Goal: Information Seeking & Learning: Learn about a topic

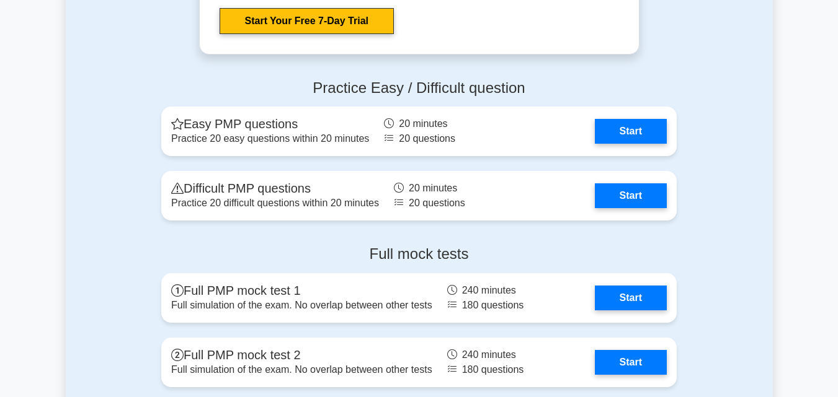
scroll to position [1264, 0]
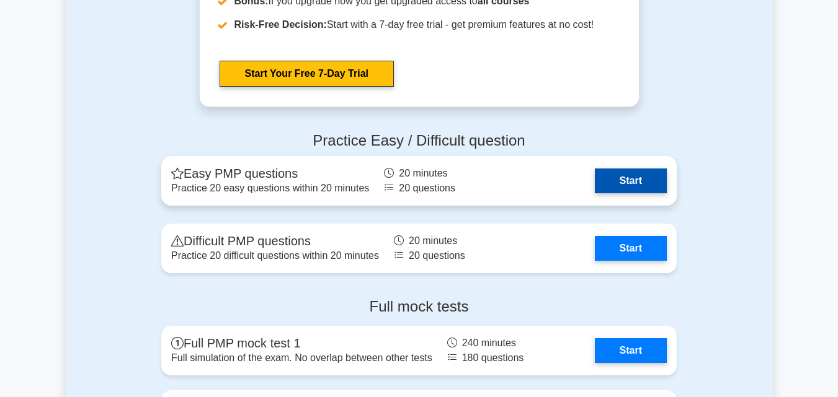
click at [630, 172] on link "Start" at bounding box center [631, 181] width 72 height 25
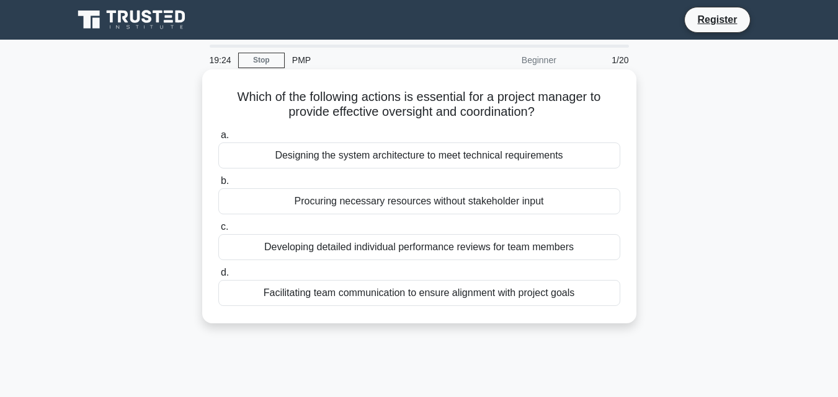
click at [296, 290] on div "Facilitating team communication to ensure alignment with project goals" at bounding box center [419, 293] width 402 height 26
click at [218, 277] on input "d. Facilitating team communication to ensure alignment with project goals" at bounding box center [218, 273] width 0 height 8
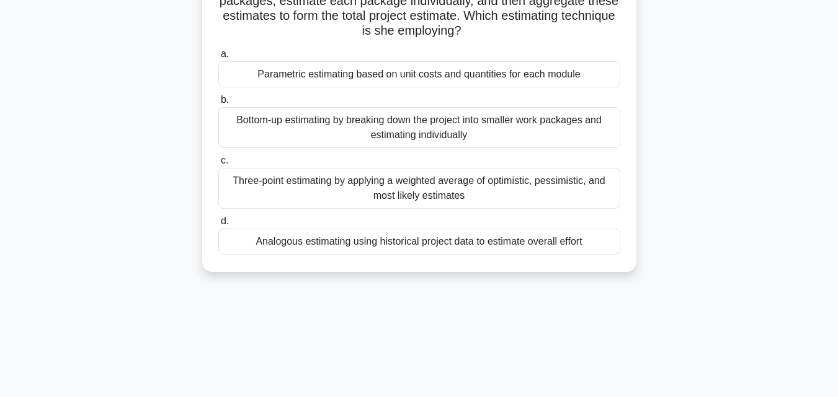
scroll to position [198, 0]
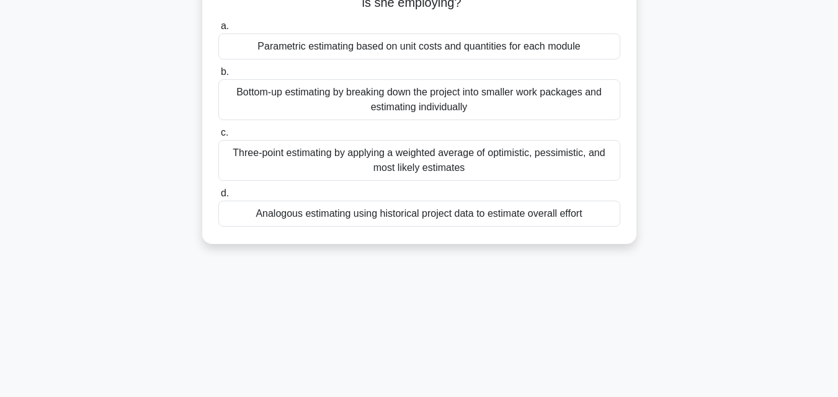
click at [370, 104] on div "Bottom-up estimating by breaking down the project into smaller work packages an…" at bounding box center [419, 99] width 402 height 41
click at [218, 76] on input "b. Bottom-up estimating by breaking down the project into smaller work packages…" at bounding box center [218, 72] width 0 height 8
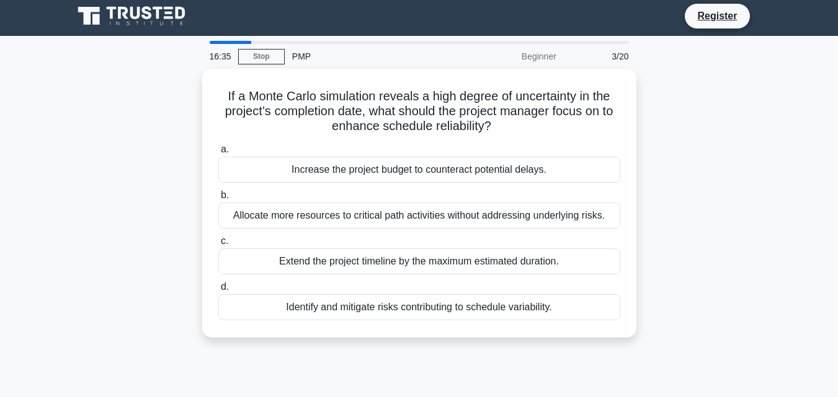
scroll to position [0, 0]
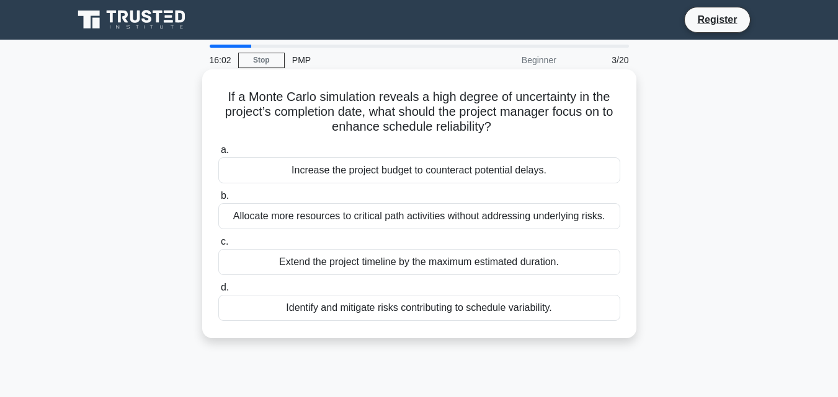
click at [505, 259] on div "Extend the project timeline by the maximum estimated duration." at bounding box center [419, 262] width 402 height 26
click at [218, 246] on input "c. Extend the project timeline by the maximum estimated duration." at bounding box center [218, 242] width 0 height 8
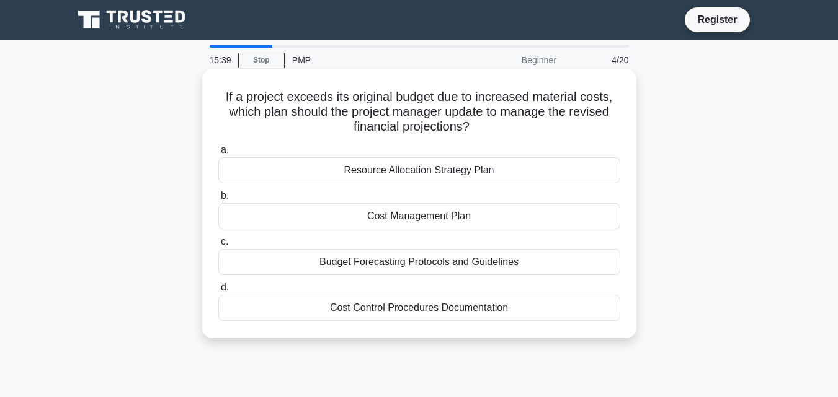
click at [482, 223] on div "Cost Management Plan" at bounding box center [419, 216] width 402 height 26
click at [218, 200] on input "b. Cost Management Plan" at bounding box center [218, 196] width 0 height 8
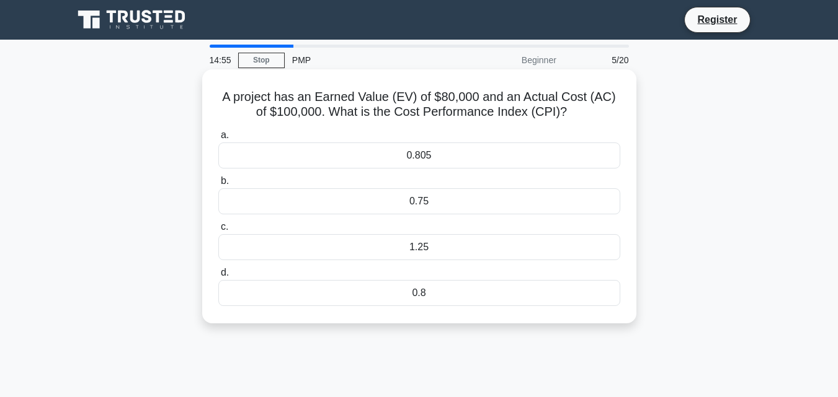
click at [414, 243] on div "1.25" at bounding box center [419, 247] width 402 height 26
click at [218, 231] on input "c. 1.25" at bounding box center [218, 227] width 0 height 8
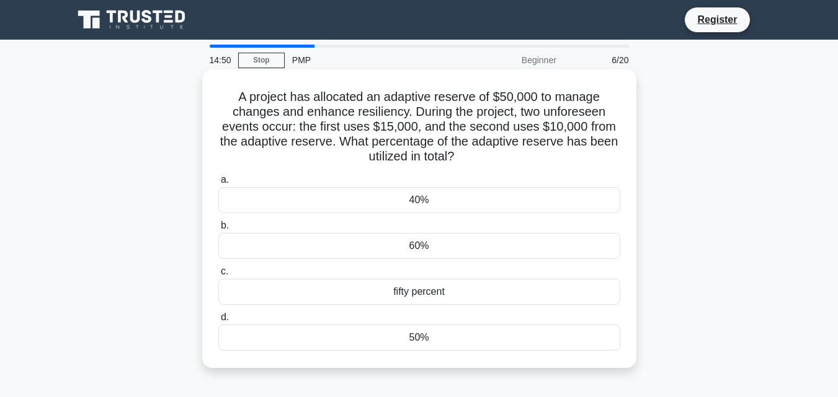
click at [410, 246] on div "60%" at bounding box center [419, 246] width 402 height 26
click at [218, 230] on input "b. 60%" at bounding box center [218, 226] width 0 height 8
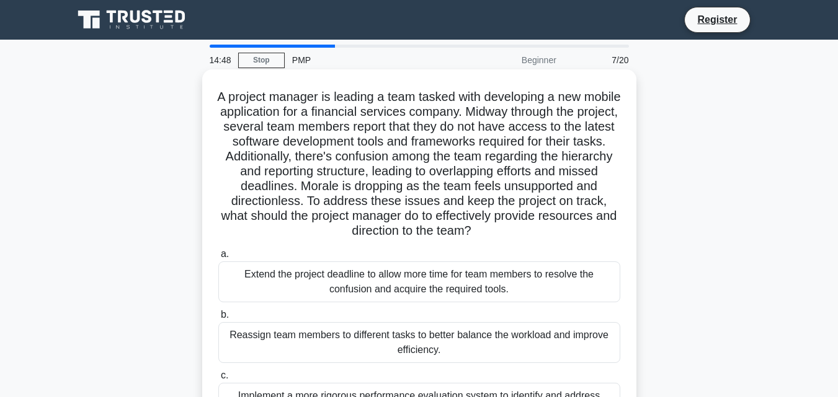
click at [416, 340] on div "Reassign team members to different tasks to better balance the workload and imp…" at bounding box center [419, 342] width 402 height 41
click at [218, 319] on input "b. Reassign team members to different tasks to better balance the workload and …" at bounding box center [218, 315] width 0 height 8
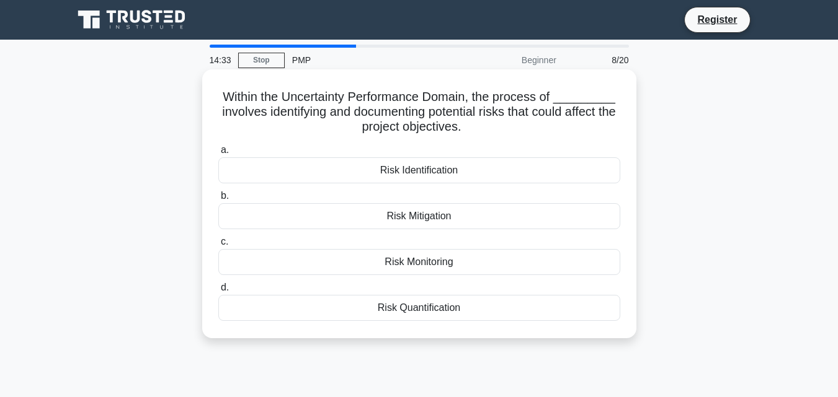
click at [417, 169] on div "Risk Identification" at bounding box center [419, 170] width 402 height 26
click at [218, 154] on input "a. Risk Identification" at bounding box center [218, 150] width 0 height 8
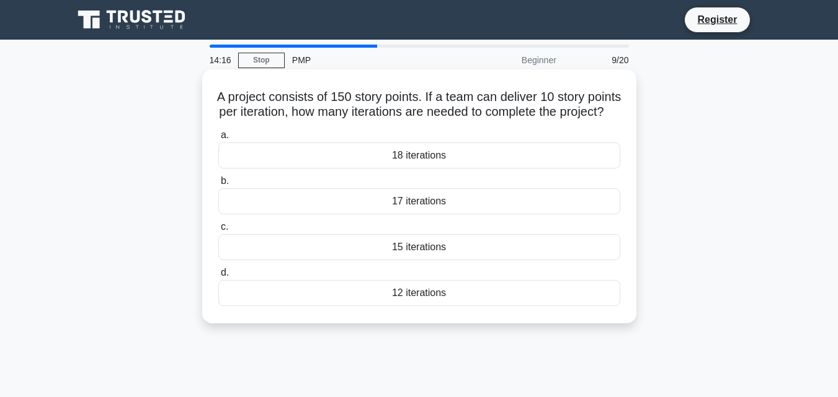
click at [442, 257] on div "15 iterations" at bounding box center [419, 247] width 402 height 26
click at [218, 231] on input "c. 15 iterations" at bounding box center [218, 227] width 0 height 8
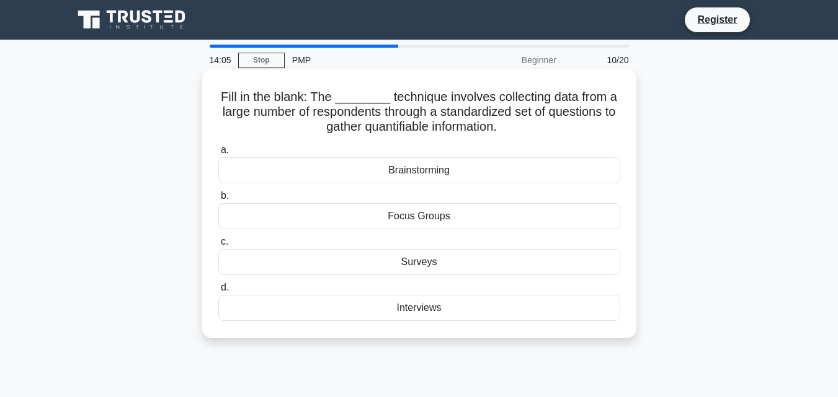
click at [419, 260] on div "Surveys" at bounding box center [419, 262] width 402 height 26
click at [218, 246] on input "c. Surveys" at bounding box center [218, 242] width 0 height 8
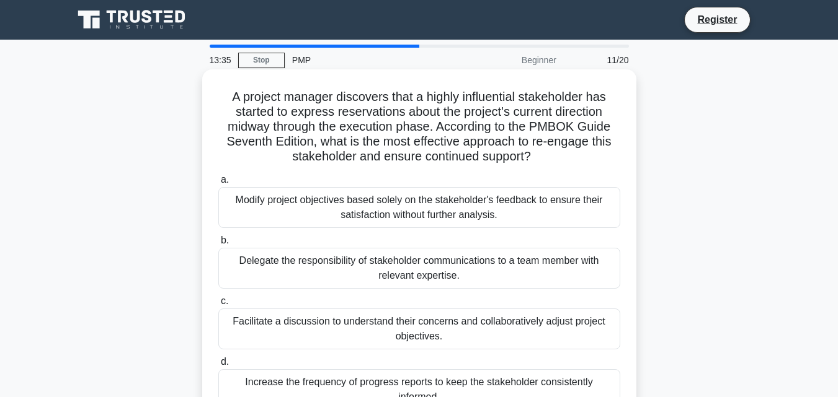
click at [437, 331] on div "Facilitate a discussion to understand their concerns and collaboratively adjust…" at bounding box center [419, 329] width 402 height 41
click at [218, 306] on input "c. Facilitate a discussion to understand their concerns and collaboratively adj…" at bounding box center [218, 302] width 0 height 8
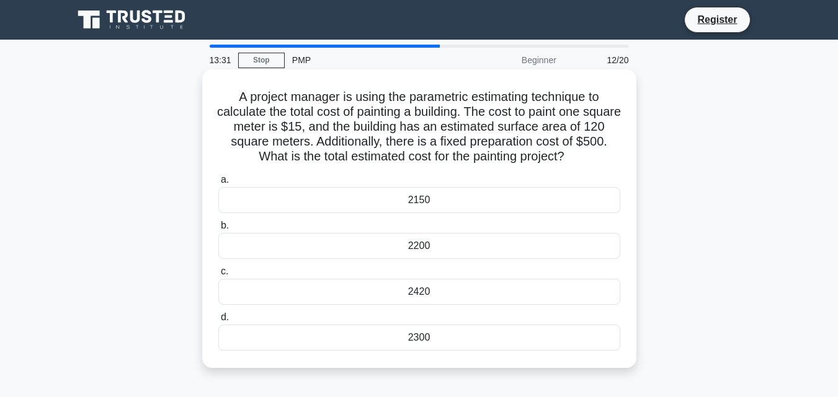
click at [453, 291] on div "2420" at bounding box center [419, 292] width 402 height 26
click at [218, 276] on input "c. 2420" at bounding box center [218, 272] width 0 height 8
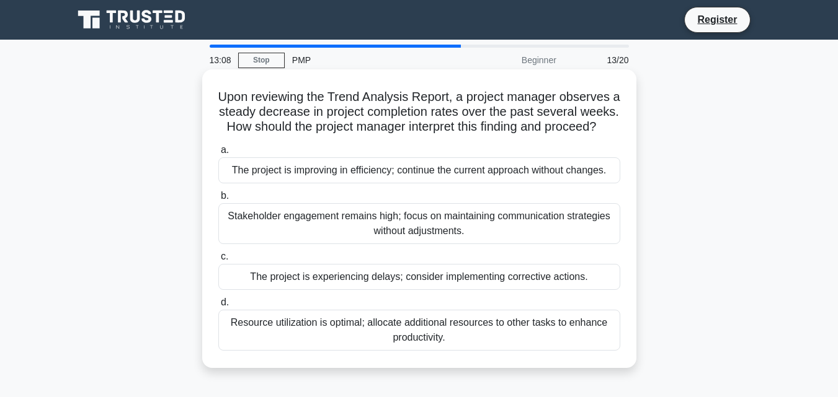
click at [423, 244] on div "Stakeholder engagement remains high; focus on maintaining communication strateg…" at bounding box center [419, 223] width 402 height 41
click at [218, 200] on input "b. Stakeholder engagement remains high; focus on maintaining communication stra…" at bounding box center [218, 196] width 0 height 8
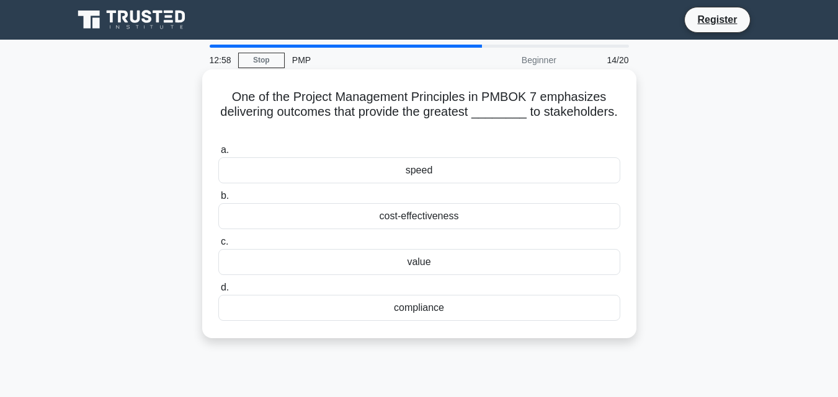
click at [442, 264] on div "value" at bounding box center [419, 262] width 402 height 26
click at [218, 246] on input "c. value" at bounding box center [218, 242] width 0 height 8
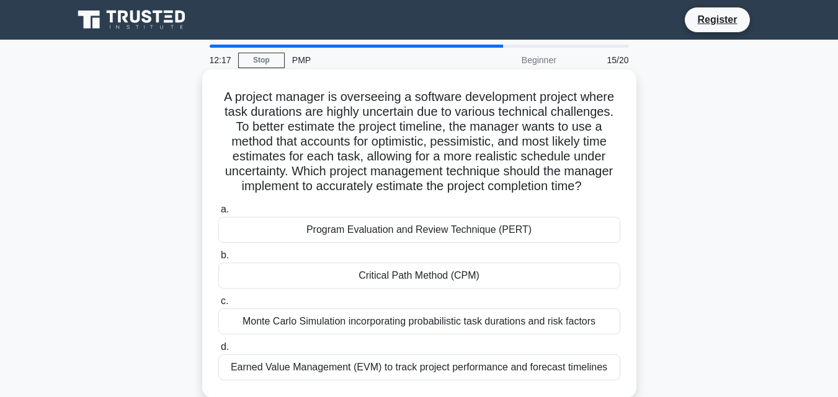
click at [492, 323] on div "Monte Carlo Simulation incorporating probabilistic task durations and risk fact…" at bounding box center [419, 322] width 402 height 26
click at [218, 306] on input "c. Monte Carlo Simulation incorporating probabilistic task durations and risk f…" at bounding box center [218, 302] width 0 height 8
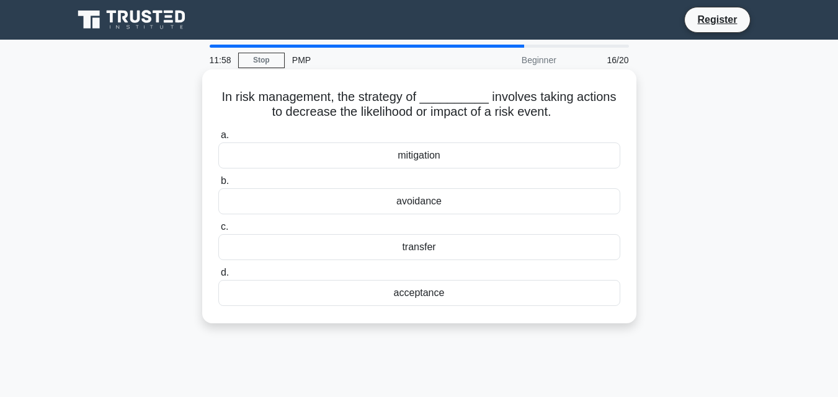
click at [445, 156] on div "mitigation" at bounding box center [419, 156] width 402 height 26
click at [218, 140] on input "a. mitigation" at bounding box center [218, 135] width 0 height 8
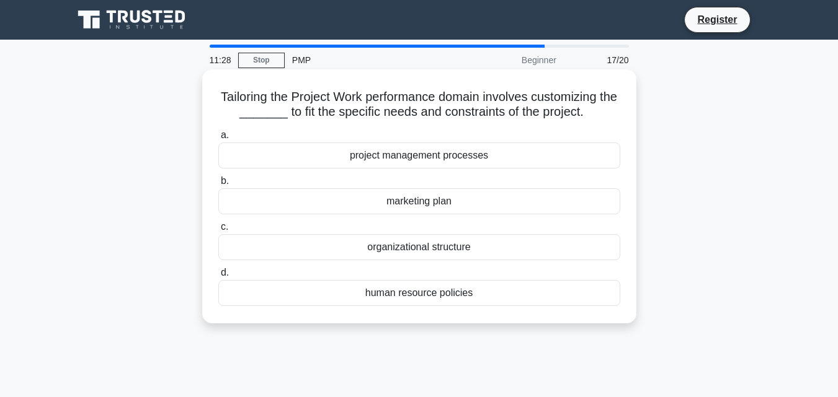
click at [423, 152] on div "project management processes" at bounding box center [419, 156] width 402 height 26
click at [218, 140] on input "a. project management processes" at bounding box center [218, 135] width 0 height 8
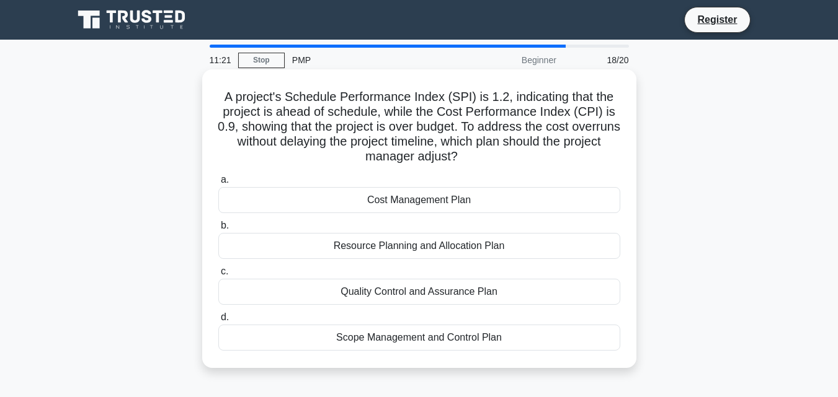
click at [437, 249] on div "Resource Planning and Allocation Plan" at bounding box center [419, 246] width 402 height 26
click at [218, 230] on input "b. Resource Planning and Allocation Plan" at bounding box center [218, 226] width 0 height 8
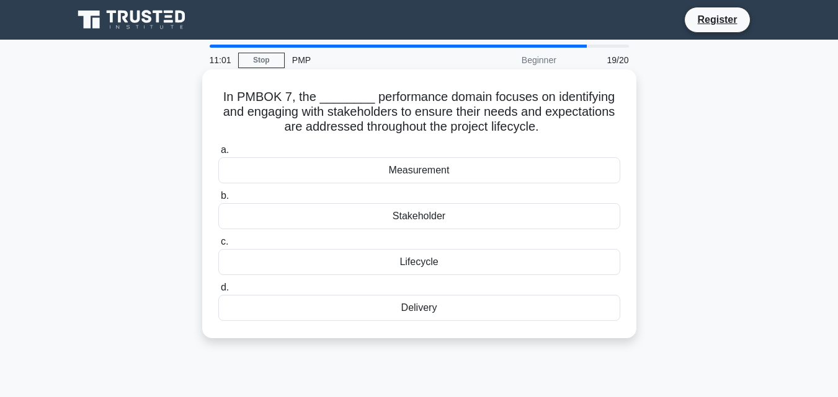
click at [423, 215] on div "Stakeholder" at bounding box center [419, 216] width 402 height 26
click at [218, 200] on input "b. Stakeholder" at bounding box center [218, 196] width 0 height 8
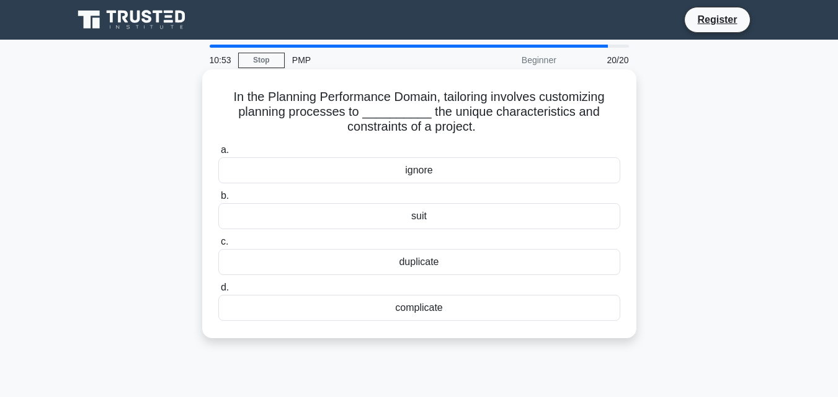
click at [435, 215] on div "suit" at bounding box center [419, 216] width 402 height 26
click at [218, 200] on input "b. suit" at bounding box center [218, 196] width 0 height 8
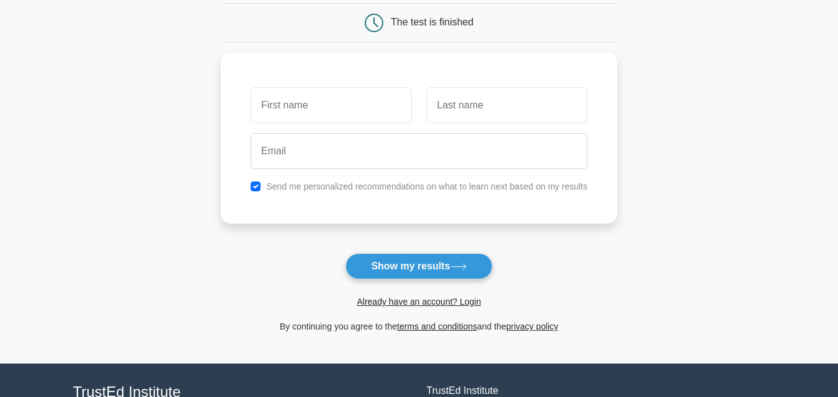
scroll to position [125, 0]
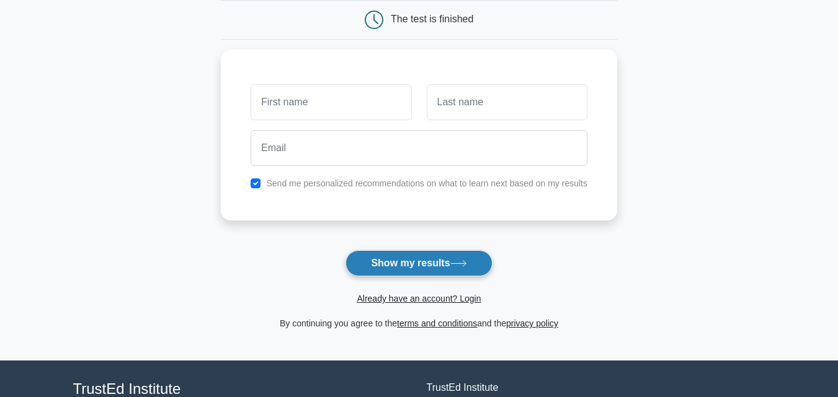
click at [428, 257] on button "Show my results" at bounding box center [418, 263] width 146 height 26
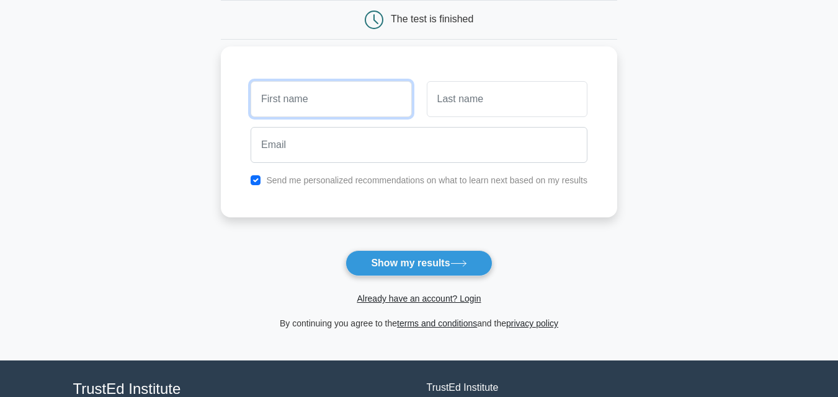
click at [355, 104] on input "text" at bounding box center [330, 99] width 161 height 36
type input "[PERSON_NAME]"
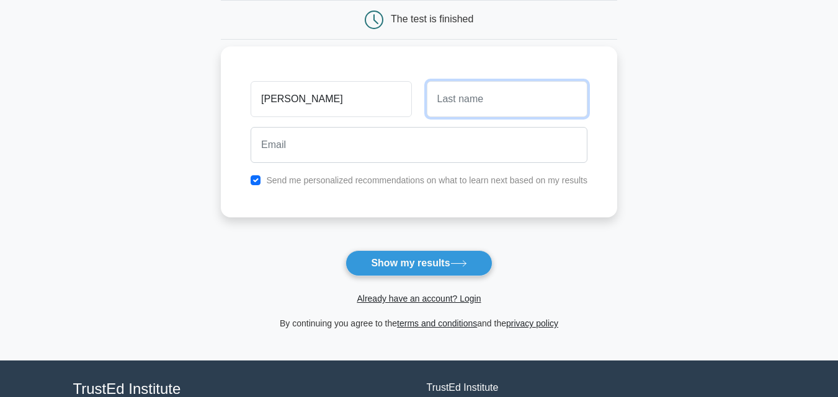
click at [459, 100] on input "text" at bounding box center [507, 99] width 161 height 36
type input "Nwankwo"
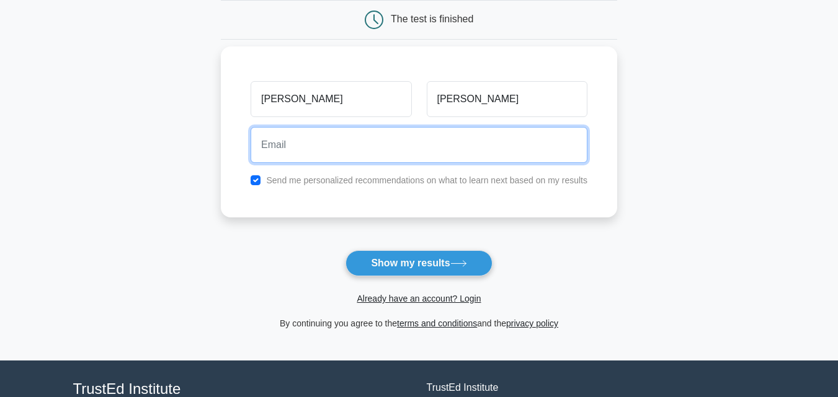
click at [357, 149] on input "email" at bounding box center [418, 145] width 337 height 36
type input "chinyerenwank32@gmail.com"
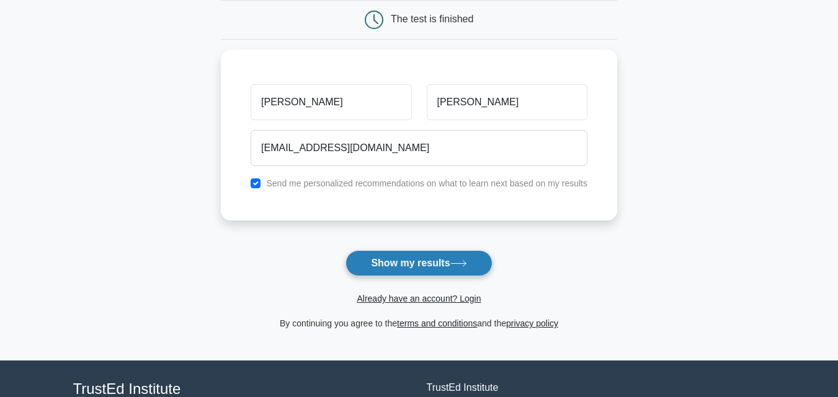
click at [392, 257] on button "Show my results" at bounding box center [418, 263] width 146 height 26
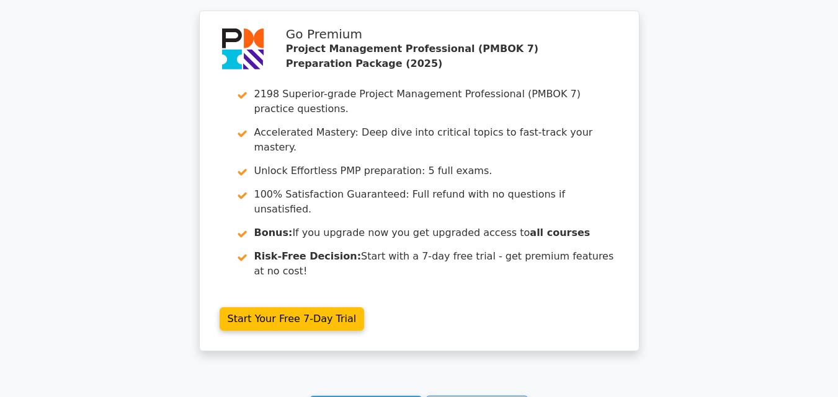
scroll to position [2284, 0]
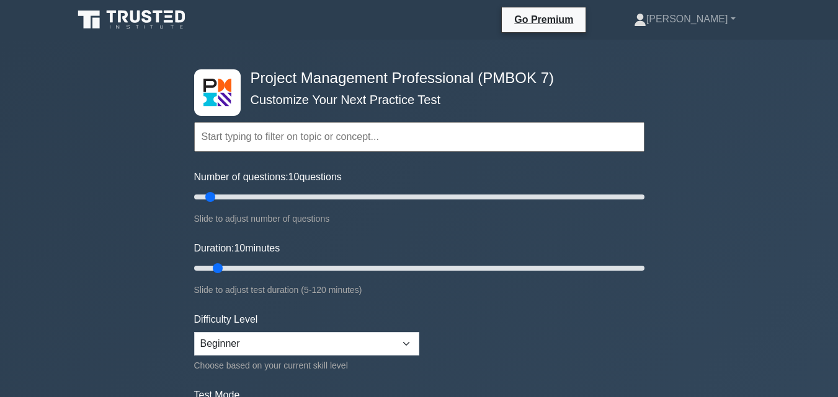
click at [350, 137] on input "text" at bounding box center [419, 137] width 450 height 30
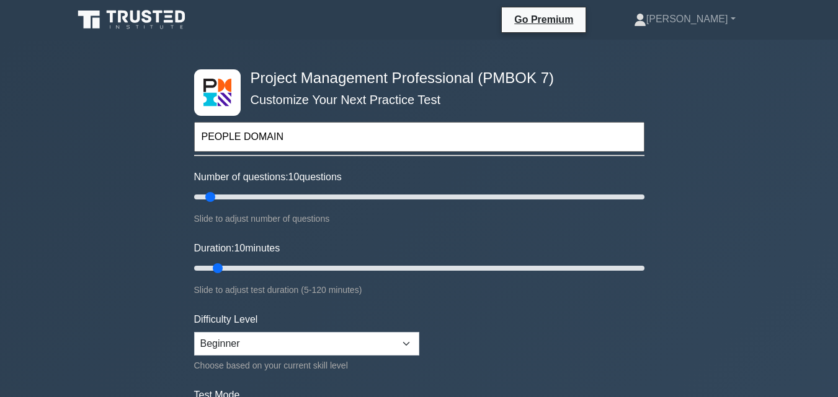
type input "PEOPLE DOMAIN"
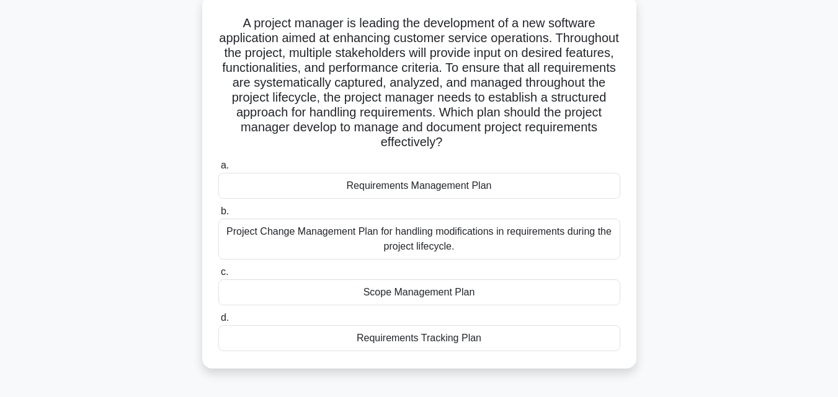
scroll to position [66, 0]
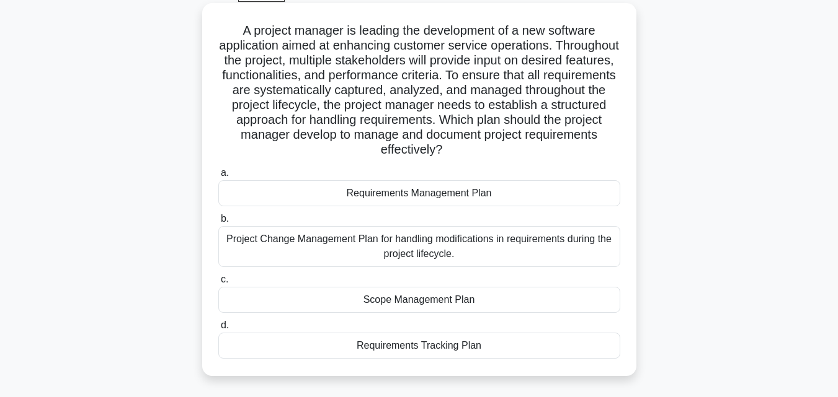
drag, startPoint x: 237, startPoint y: 31, endPoint x: 479, endPoint y: 306, distance: 365.9
click at [487, 332] on div "A project manager is leading the development of a new software application aime…" at bounding box center [419, 189] width 424 height 363
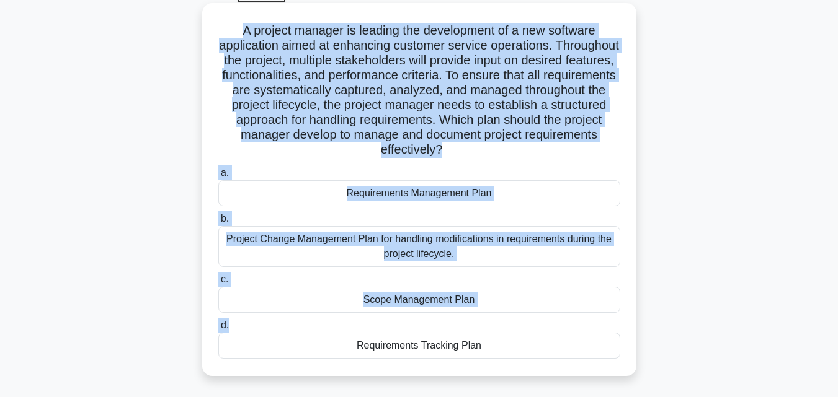
click at [235, 25] on h5 "A project manager is leading the development of a new software application aime…" at bounding box center [419, 90] width 404 height 135
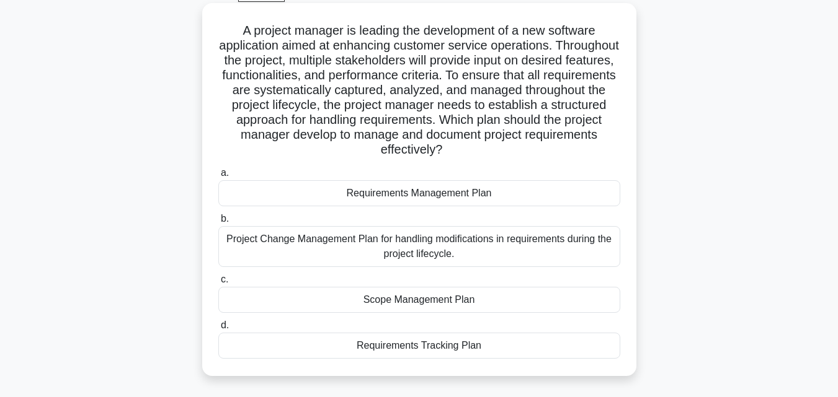
drag, startPoint x: 236, startPoint y: 27, endPoint x: 462, endPoint y: 270, distance: 332.1
click at [499, 353] on div "A project manager is leading the development of a new software application aime…" at bounding box center [419, 189] width 424 height 363
copy div "A project manager is leading the development of a new software application aime…"
click at [542, 172] on label "a. Requirements Management Plan" at bounding box center [419, 186] width 402 height 41
click at [218, 172] on input "a. Requirements Management Plan" at bounding box center [218, 173] width 0 height 8
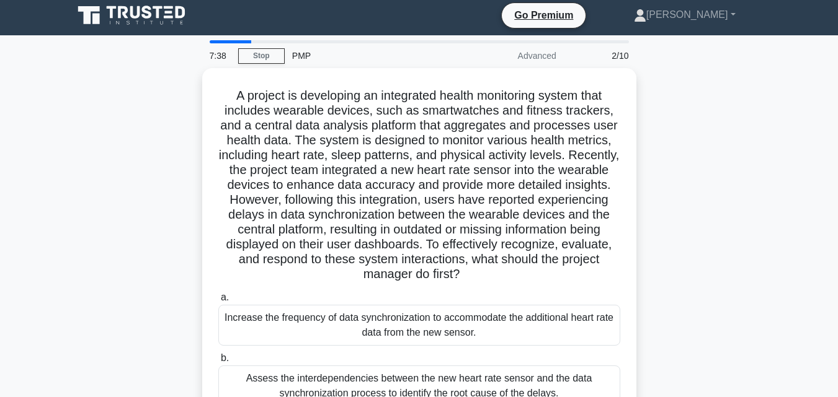
scroll to position [2, 0]
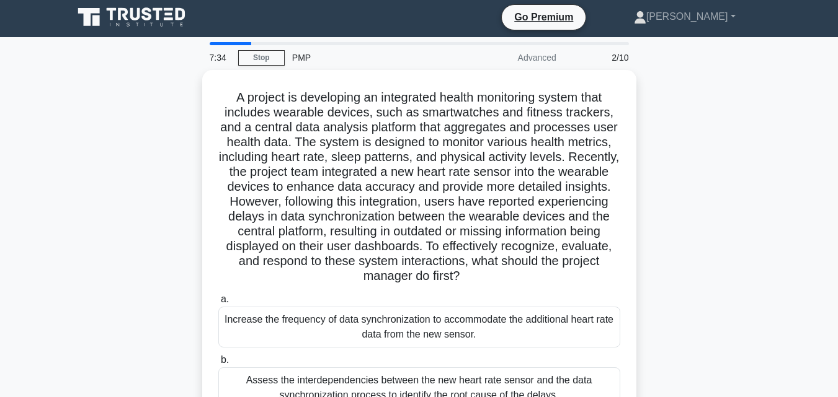
drag, startPoint x: 248, startPoint y: 42, endPoint x: 233, endPoint y: 41, distance: 15.5
click at [233, 41] on main "7:34 Stop PMP Advanced 2/10 .spinner_0XTQ{transform-origin:center;animation:spi…" at bounding box center [419, 352] width 838 height 630
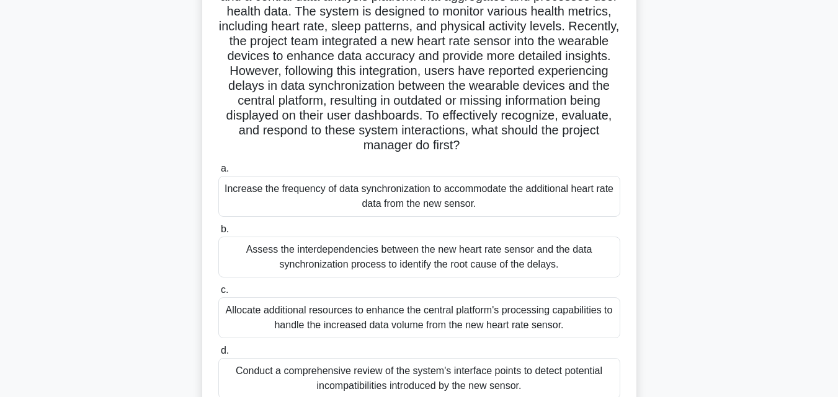
scroll to position [221, 0]
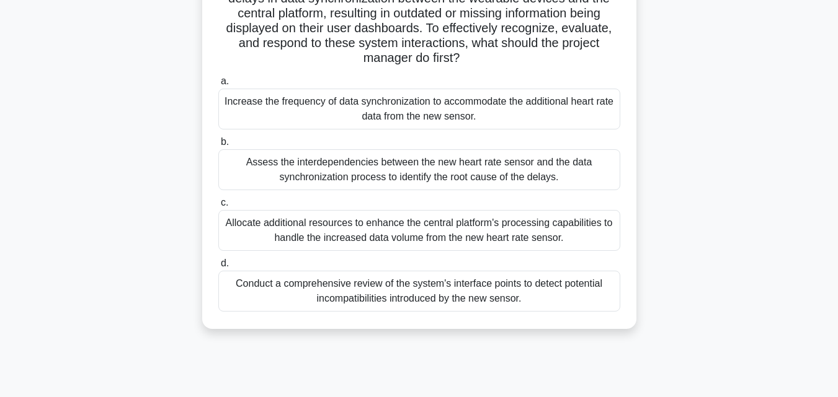
drag, startPoint x: 229, startPoint y: 19, endPoint x: 590, endPoint y: 350, distance: 490.2
click at [591, 352] on div "6:37 Stop PMP Advanced 2/10 .spinner_0XTQ{transform-origin:center;animation:spi…" at bounding box center [419, 134] width 707 height 620
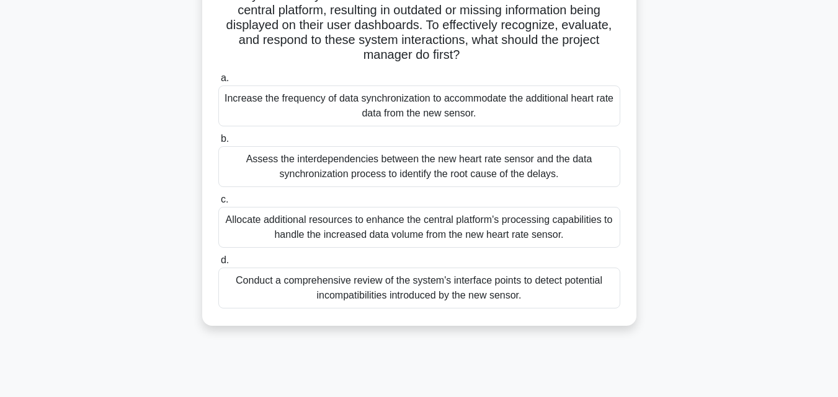
copy div "A project is developing an integrated health monitoring system that includes we…"
click at [320, 190] on div "a. Increase the frequency of data synchronization to accommodate the additional…" at bounding box center [419, 189] width 417 height 243
click at [274, 162] on div "Assess the interdependencies between the new heart rate sensor and the data syn…" at bounding box center [419, 166] width 402 height 41
click at [218, 143] on input "b. Assess the interdependencies between the new heart rate sensor and the data …" at bounding box center [218, 139] width 0 height 8
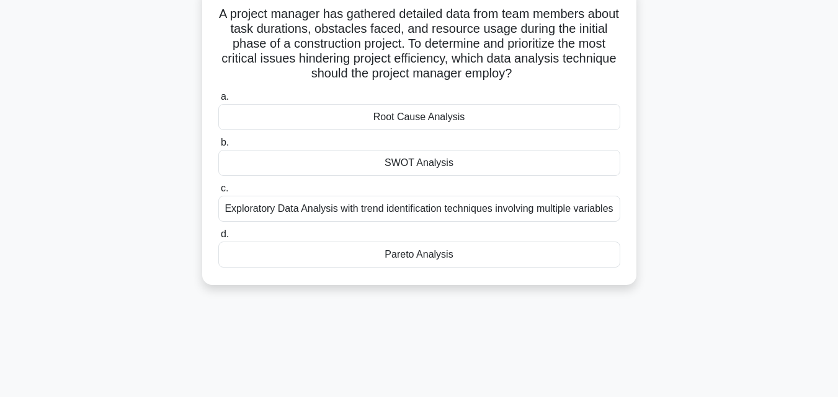
scroll to position [0, 0]
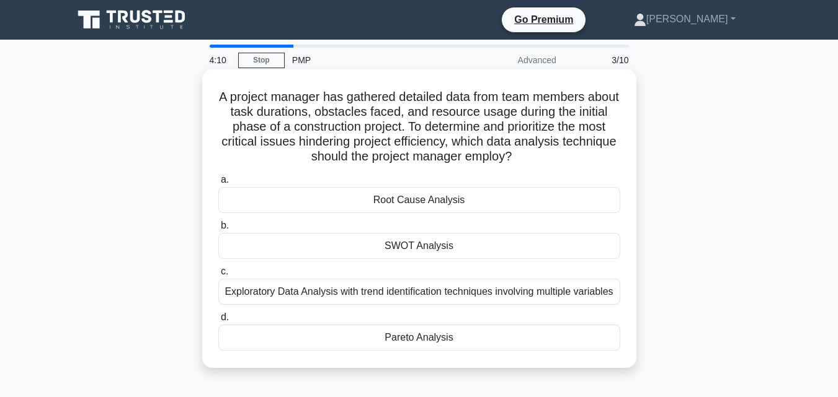
click at [404, 197] on div "Root Cause Analysis" at bounding box center [419, 200] width 402 height 26
click at [218, 184] on input "a. Root Cause Analysis" at bounding box center [218, 180] width 0 height 8
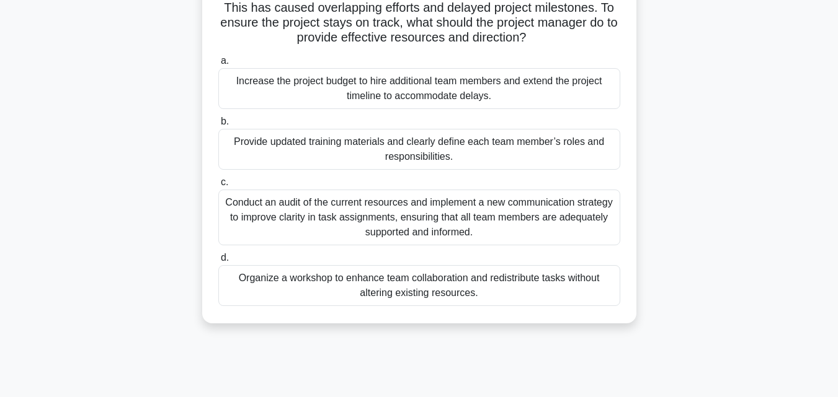
scroll to position [177, 0]
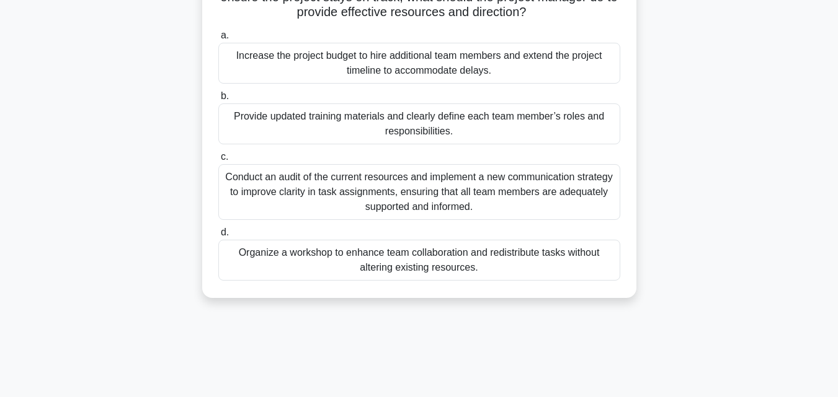
drag, startPoint x: 228, startPoint y: 97, endPoint x: 493, endPoint y: 307, distance: 338.0
click at [510, 320] on div "2:09 Stop PMP Advanced 4/10 A project manager is leading the implementation of …" at bounding box center [419, 177] width 707 height 620
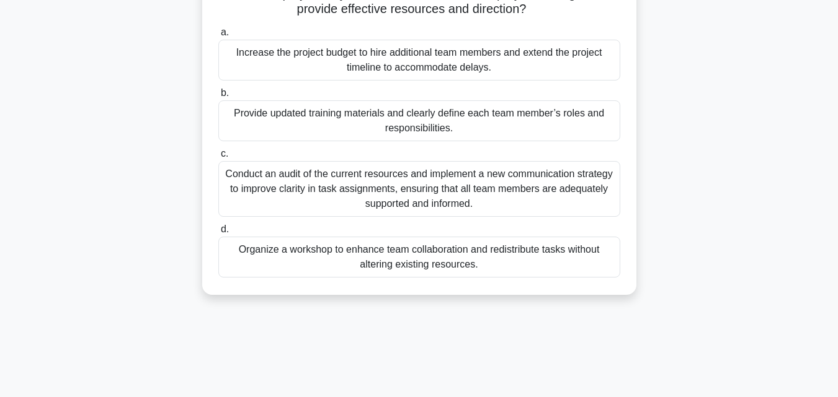
copy div "A project manager is leading the implementation of a new customer relationship …"
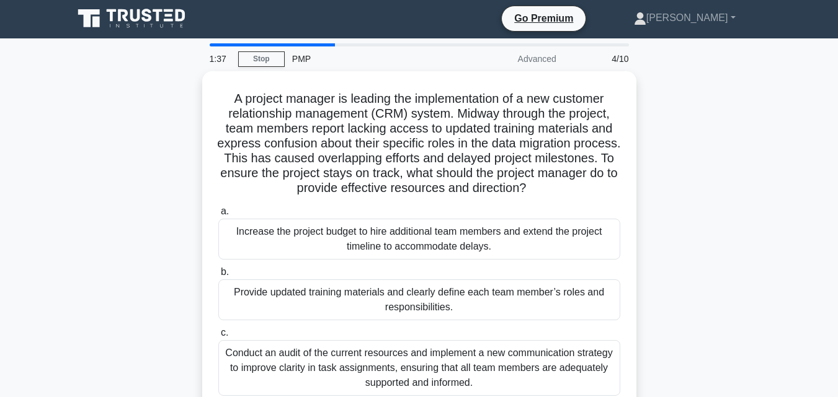
scroll to position [0, 0]
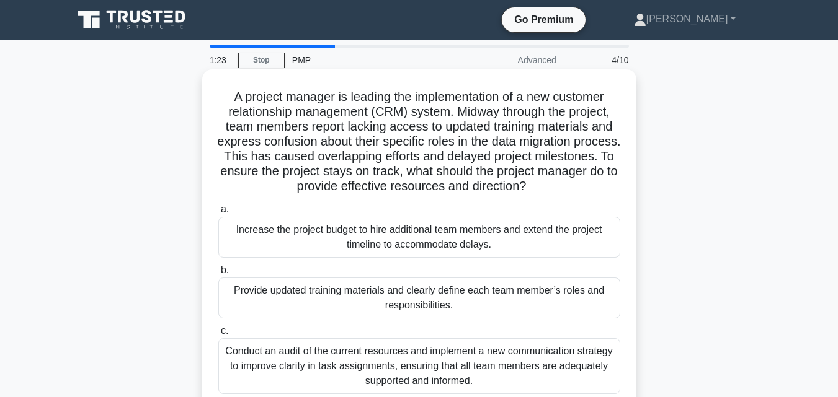
click at [307, 291] on div "Provide updated training materials and clearly define each team member’s roles …" at bounding box center [419, 298] width 402 height 41
click at [218, 275] on input "b. Provide updated training materials and clearly define each team member’s rol…" at bounding box center [218, 271] width 0 height 8
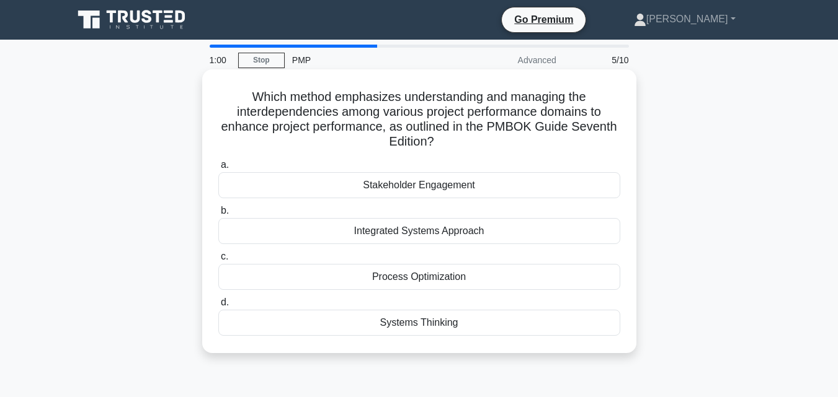
drag, startPoint x: 247, startPoint y: 95, endPoint x: 475, endPoint y: 291, distance: 300.7
click at [481, 312] on div "Which method emphasizes understanding and managing the interdependencies among …" at bounding box center [419, 211] width 424 height 274
copy div "Which method emphasizes understanding and managing the interdependencies among …"
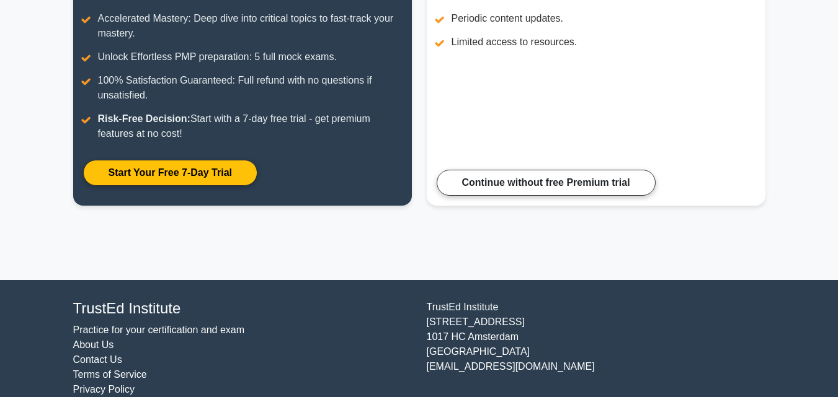
scroll to position [267, 0]
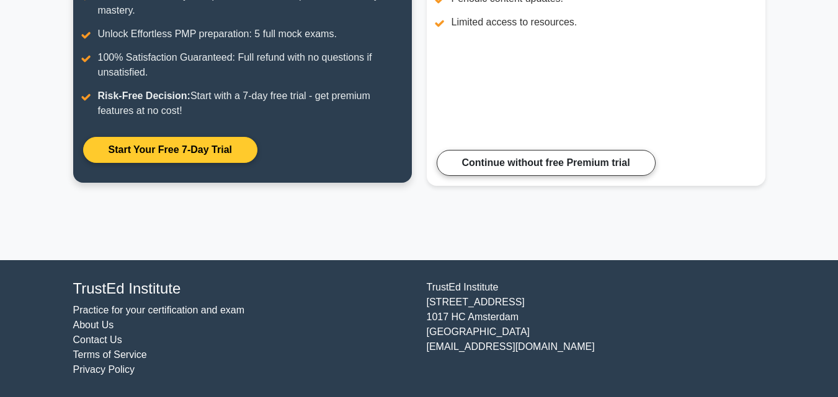
click at [146, 146] on link "Start Your Free 7-Day Trial" at bounding box center [170, 150] width 174 height 26
